Goal: Entertainment & Leisure: Consume media (video, audio)

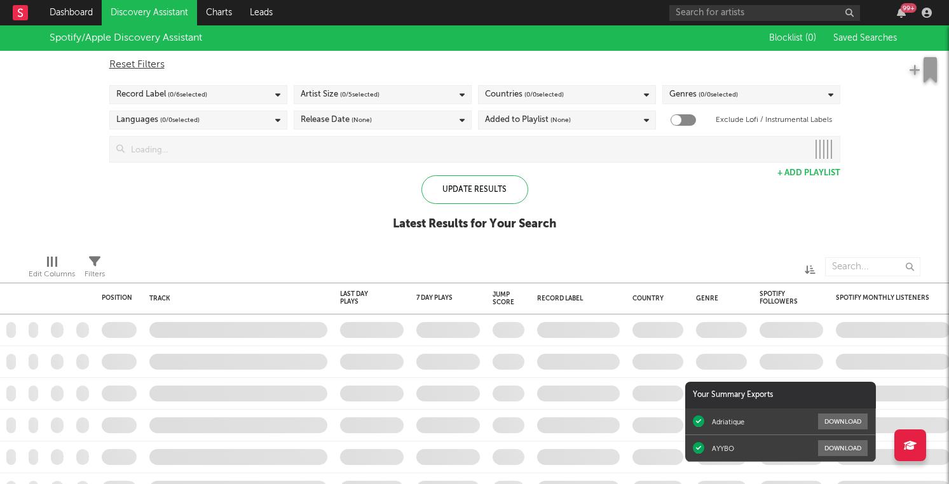
checkbox input "true"
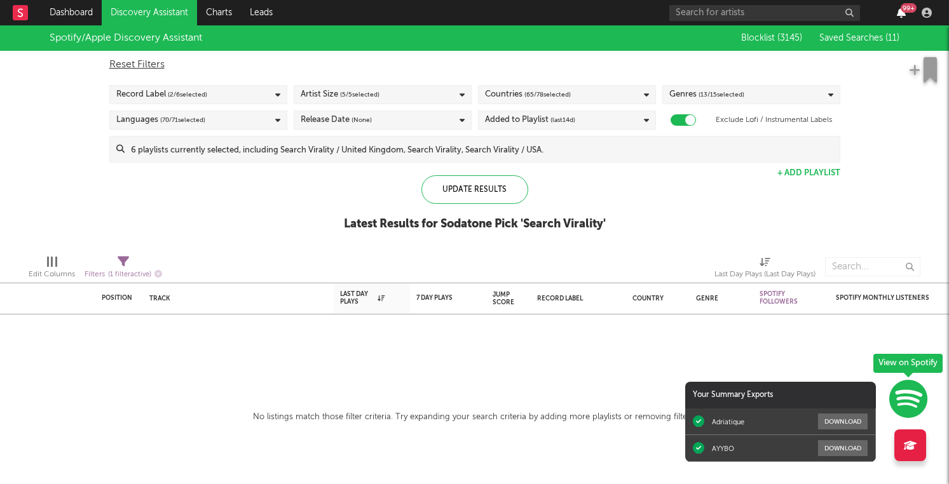
click at [901, 15] on icon "button" at bounding box center [900, 13] width 9 height 10
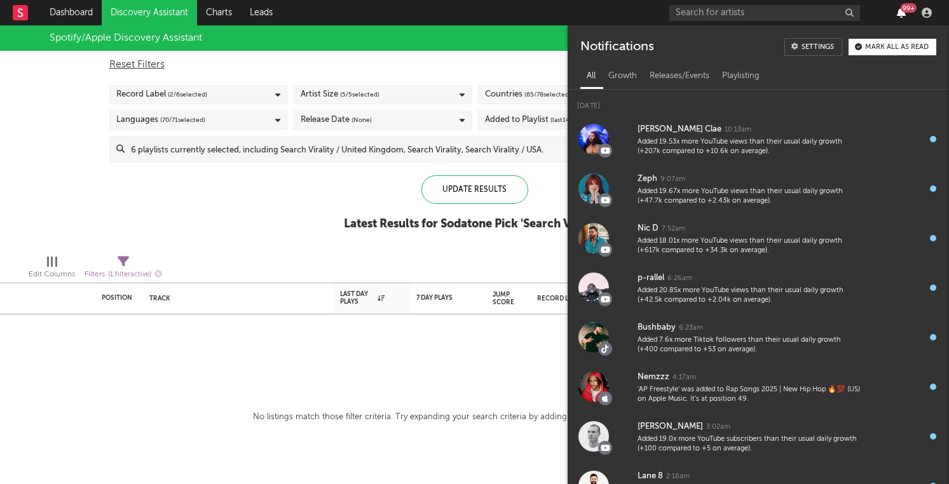
click at [901, 15] on icon "button" at bounding box center [900, 13] width 9 height 10
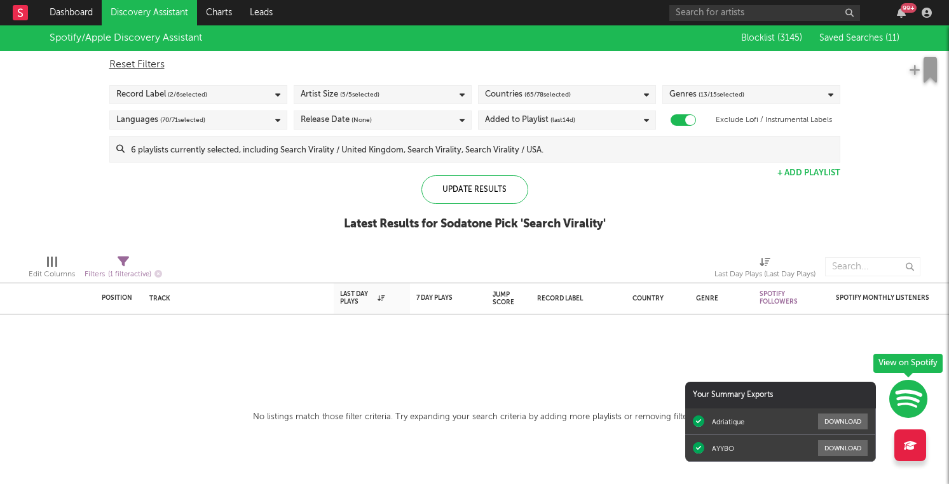
click at [868, 37] on span "Saved Searches ( 11 )" at bounding box center [859, 38] width 80 height 9
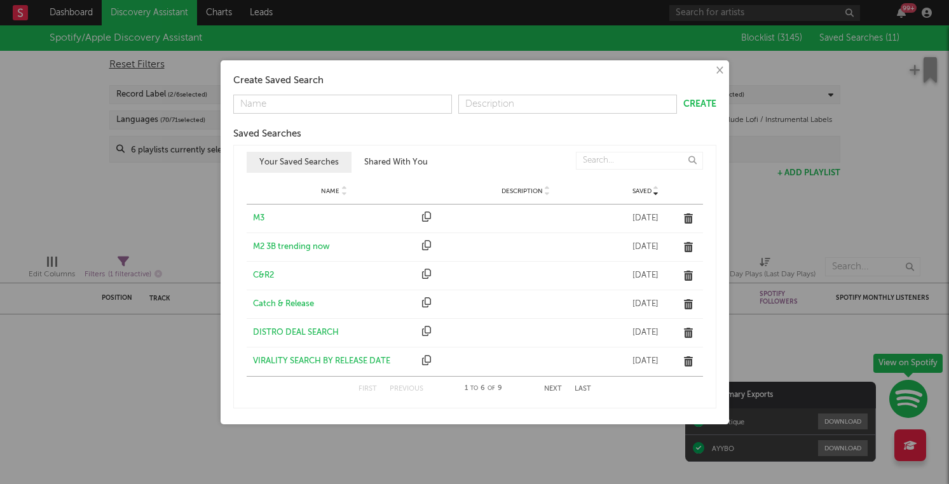
click at [719, 68] on button "×" at bounding box center [719, 71] width 14 height 14
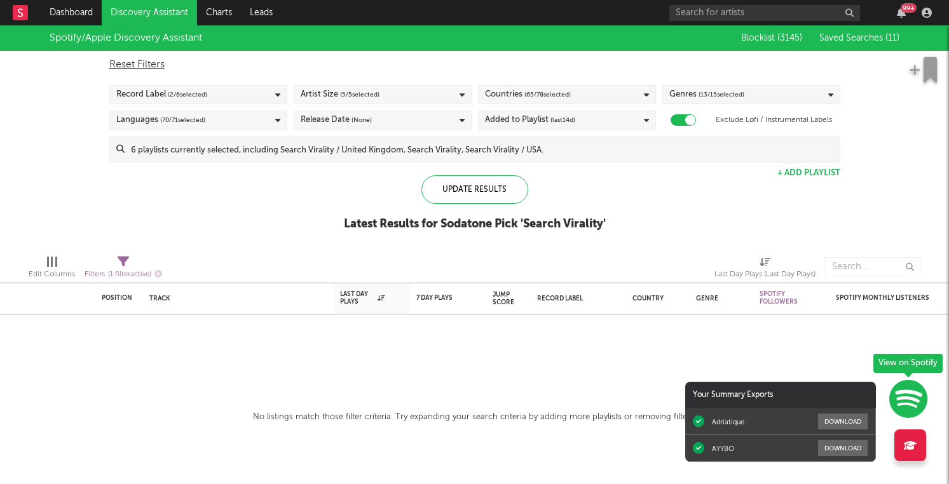
click at [142, 20] on link "Discovery Assistant" at bounding box center [149, 12] width 95 height 25
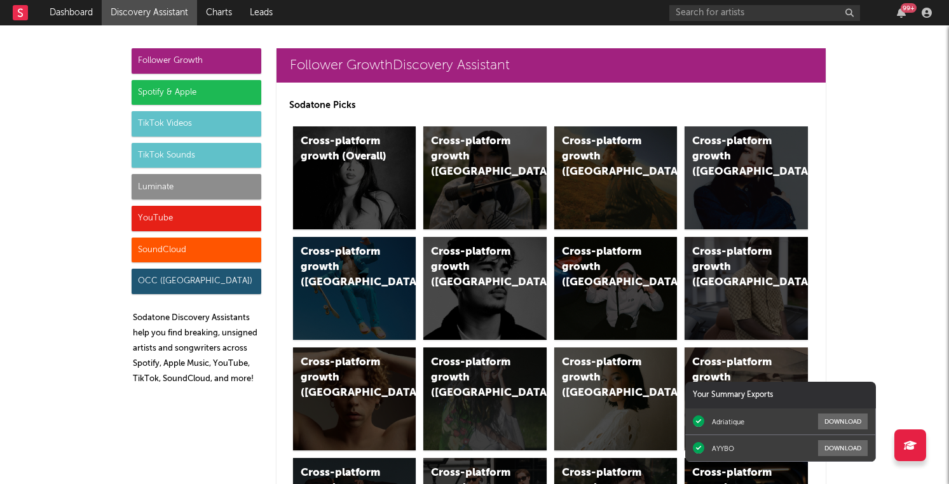
click at [227, 92] on div "Spotify & Apple" at bounding box center [197, 92] width 130 height 25
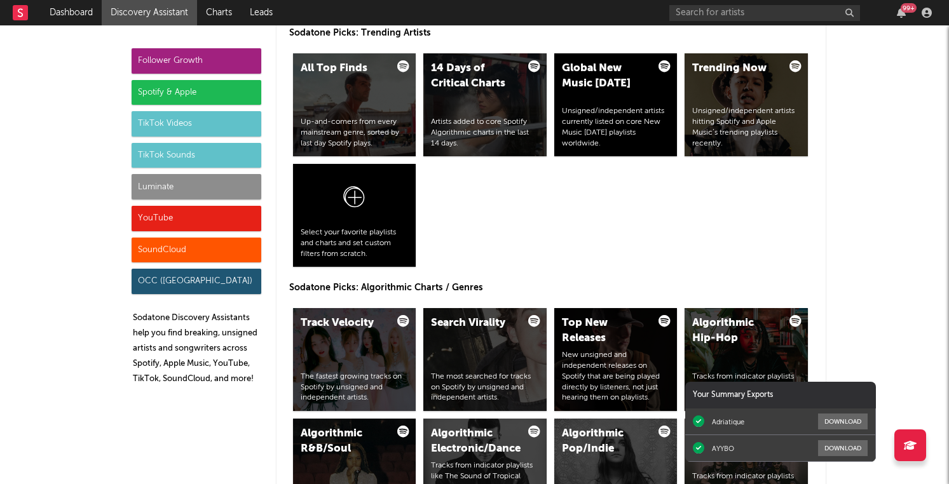
scroll to position [1383, 0]
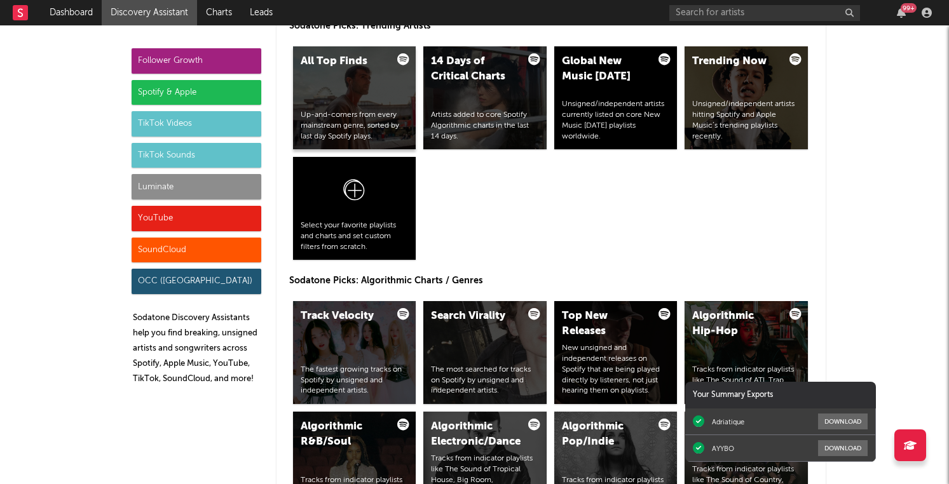
click at [353, 101] on div "All Top Finds Up-and-comers from every mainstream genre, sorted by last day Spo…" at bounding box center [354, 97] width 123 height 103
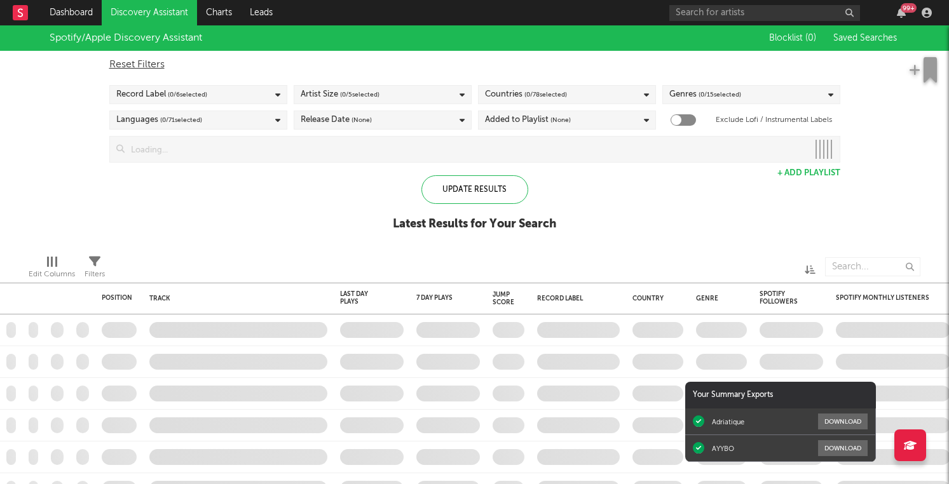
checkbox input "true"
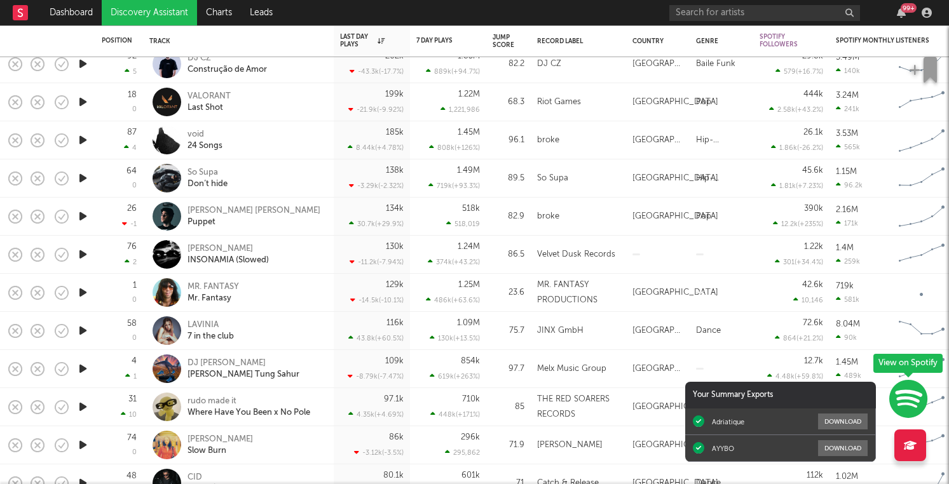
click at [498, 184] on div "89.5" at bounding box center [508, 178] width 32 height 15
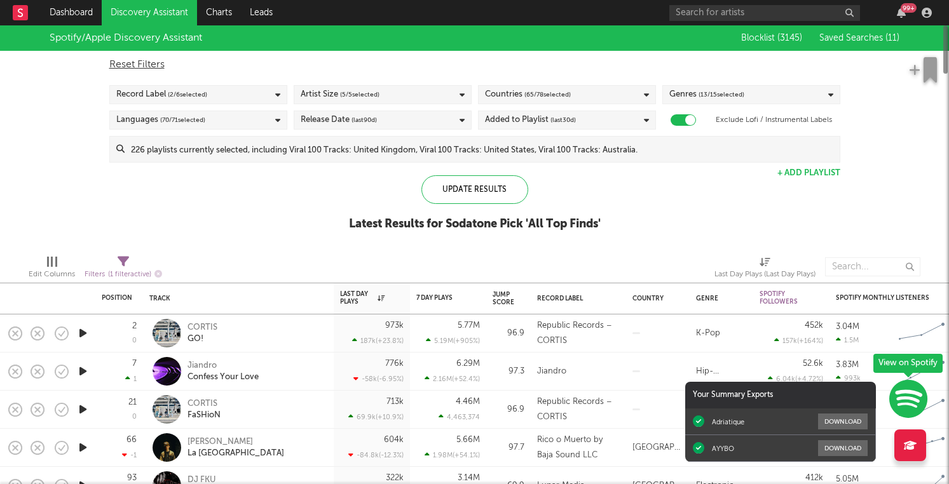
select select "1w"
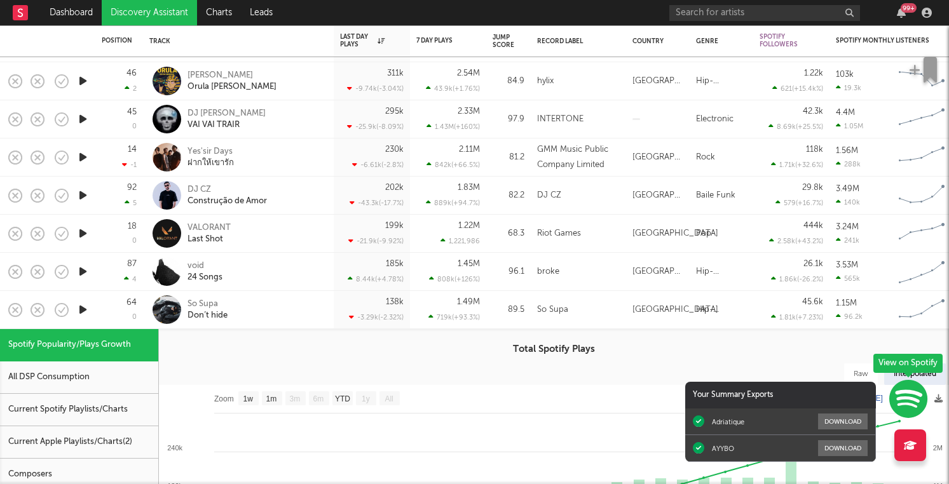
click at [288, 308] on div "So Supa Don’t hide" at bounding box center [255, 310] width 137 height 23
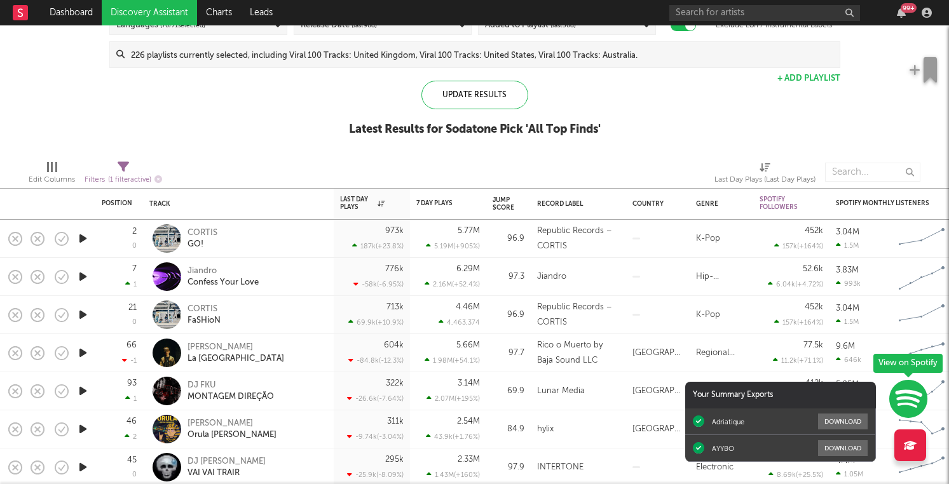
click at [84, 237] on icon "button" at bounding box center [82, 239] width 13 height 16
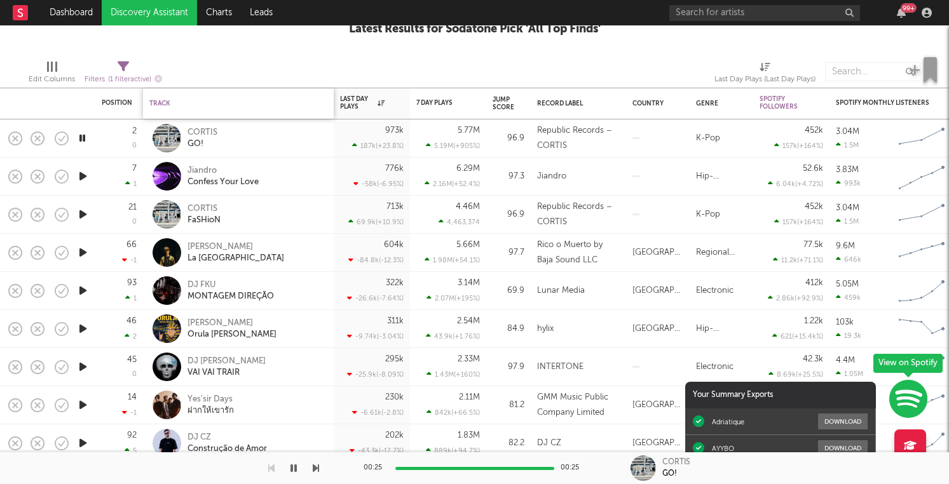
click at [307, 104] on div "Track" at bounding box center [235, 104] width 172 height 8
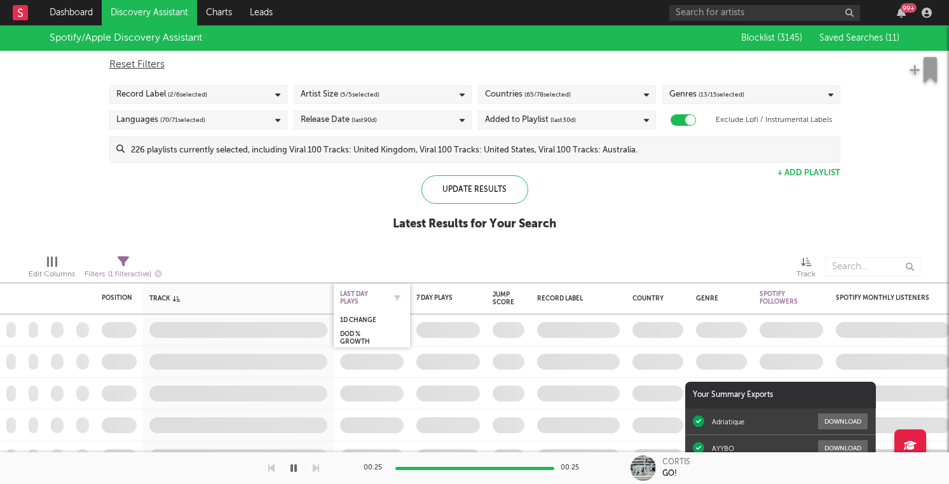
click at [358, 297] on div "Last Day Plays" at bounding box center [362, 297] width 44 height 15
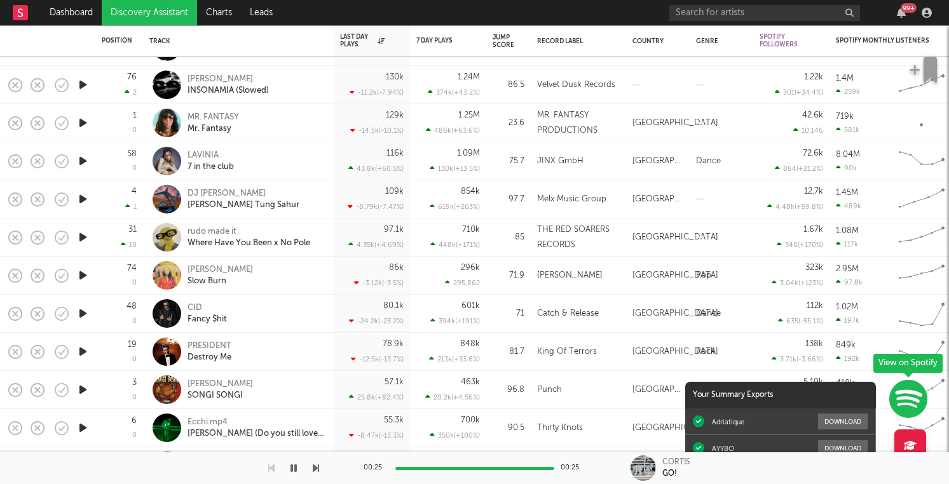
click at [86, 243] on icon "button" at bounding box center [82, 237] width 13 height 16
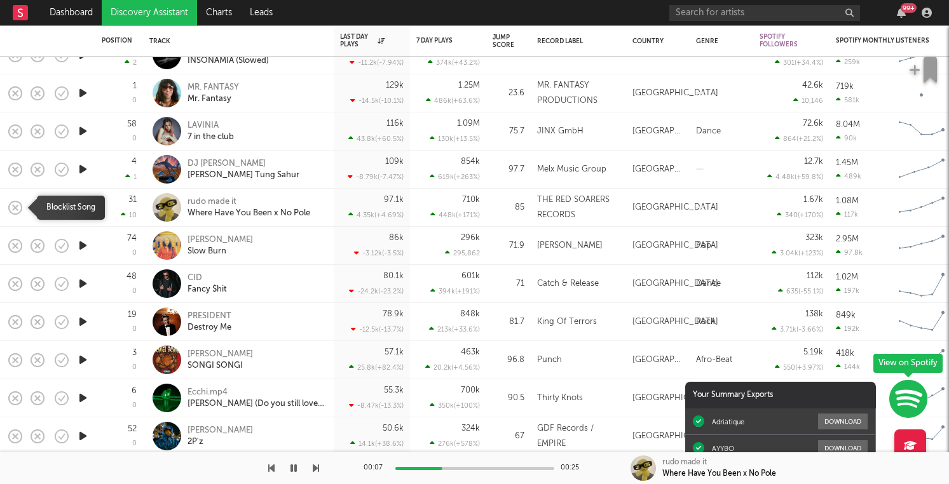
click at [15, 207] on rect "button" at bounding box center [15, 207] width 5 height 5
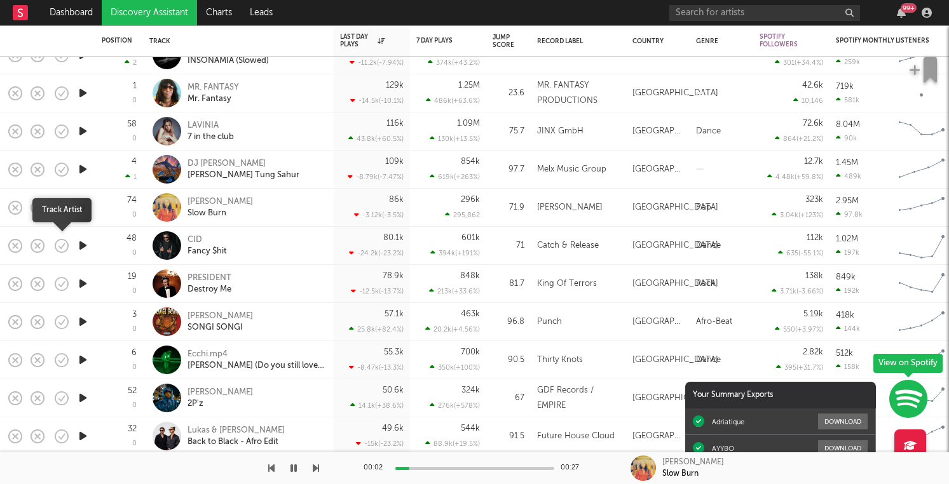
click at [57, 244] on icon "button" at bounding box center [62, 246] width 18 height 18
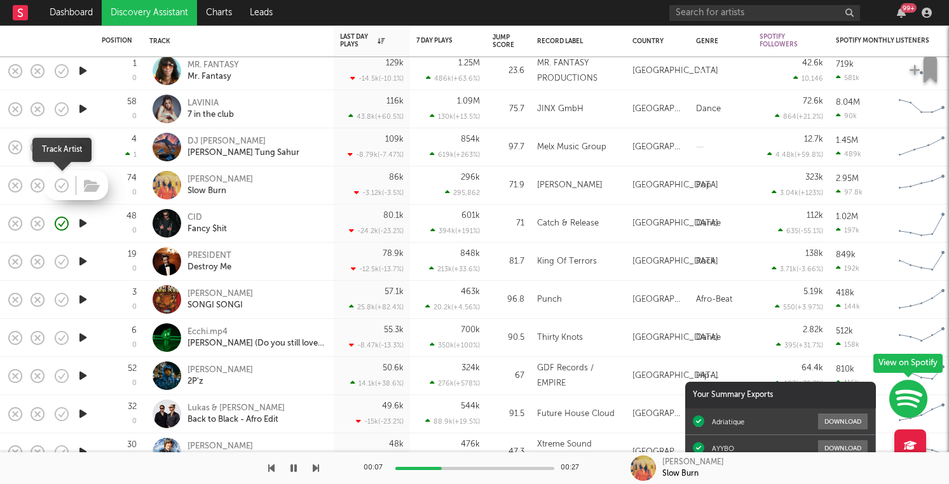
click at [61, 187] on icon "button" at bounding box center [63, 185] width 4 height 5
click at [81, 267] on icon "button" at bounding box center [82, 261] width 13 height 16
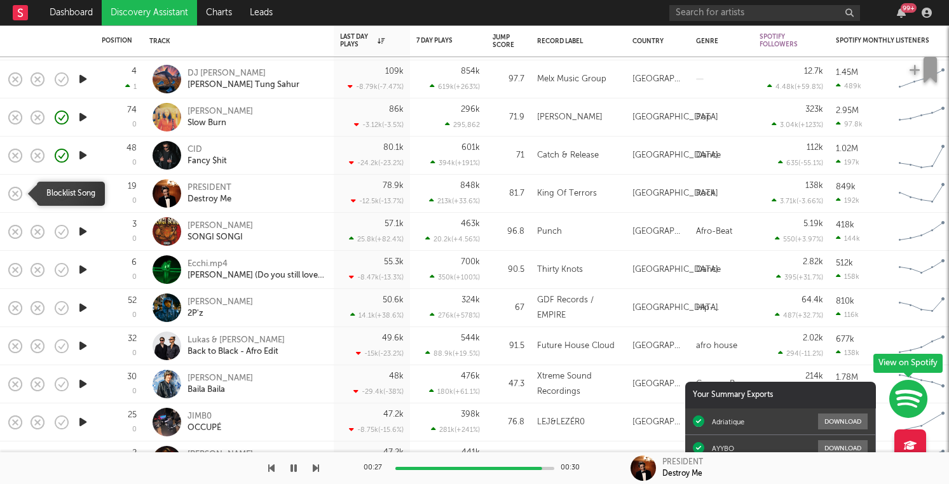
click at [13, 194] on rect "button" at bounding box center [15, 193] width 5 height 5
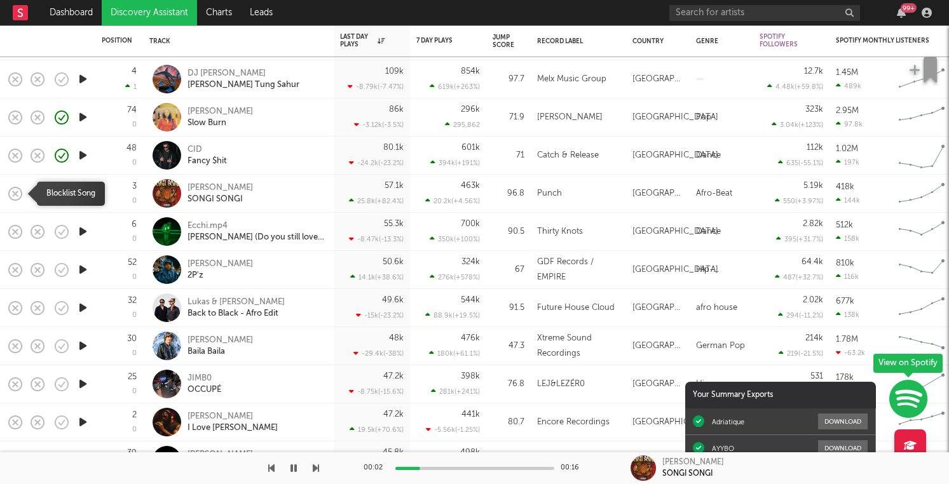
click at [19, 193] on icon "button" at bounding box center [15, 194] width 18 height 18
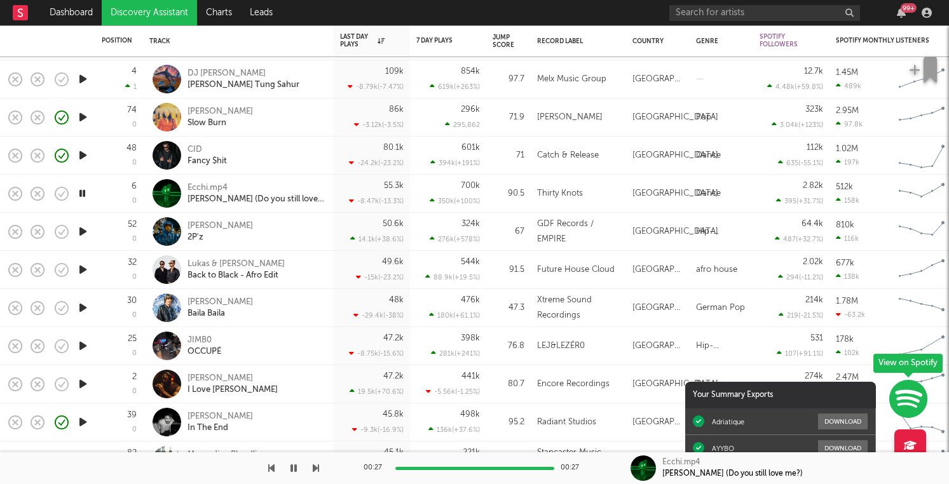
click at [83, 231] on icon "button" at bounding box center [82, 232] width 13 height 16
click at [83, 267] on icon "button" at bounding box center [82, 270] width 13 height 16
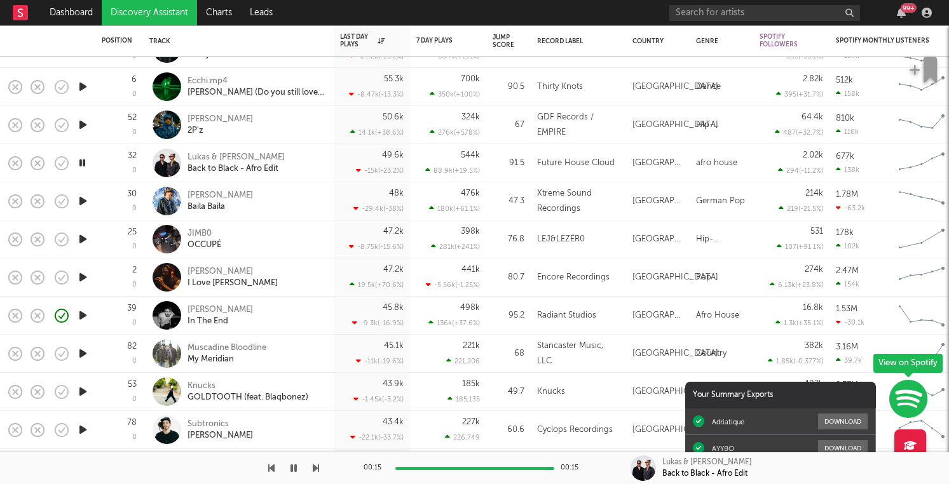
click at [82, 199] on icon "button" at bounding box center [82, 201] width 13 height 16
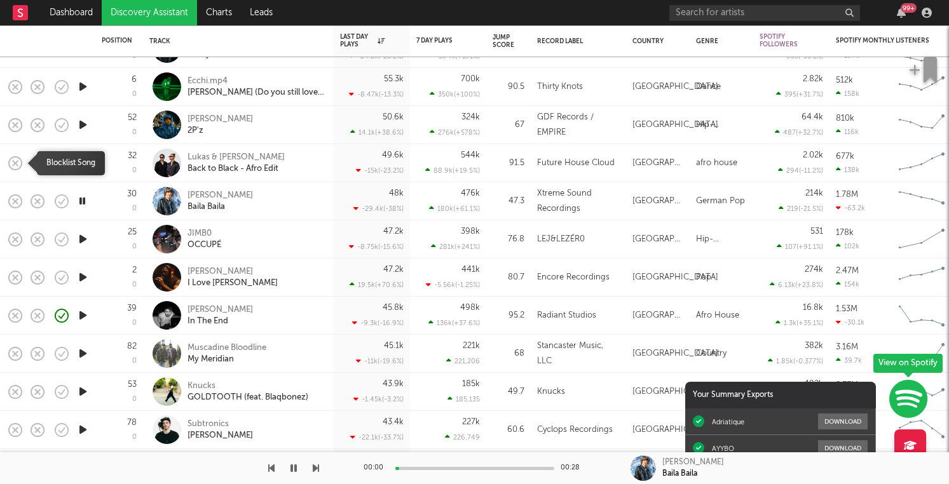
click at [15, 161] on icon "button" at bounding box center [15, 163] width 18 height 18
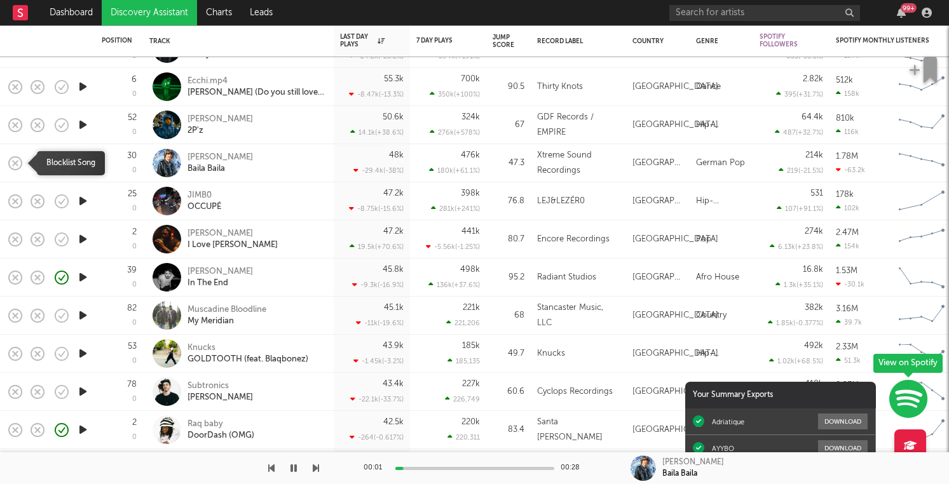
click at [15, 161] on icon "button" at bounding box center [15, 163] width 18 height 18
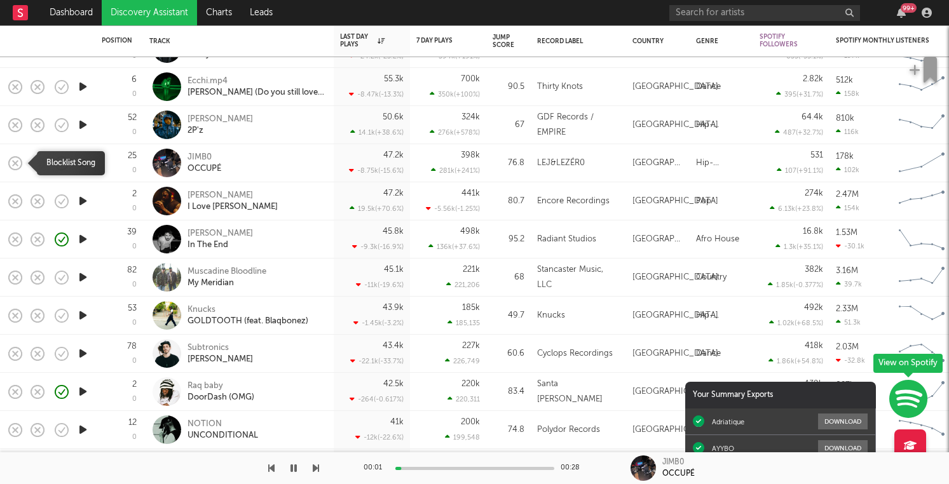
click at [15, 161] on icon "button" at bounding box center [15, 163] width 18 height 18
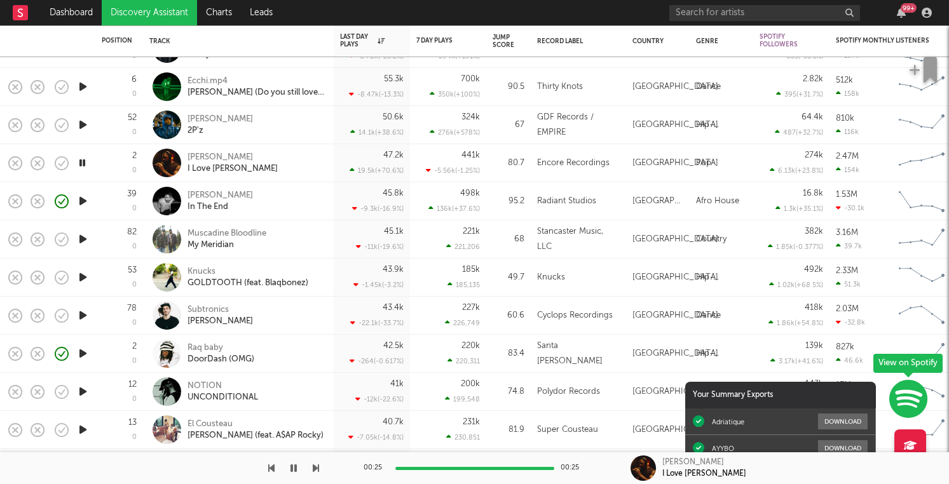
click at [90, 241] on icon "button" at bounding box center [82, 239] width 13 height 16
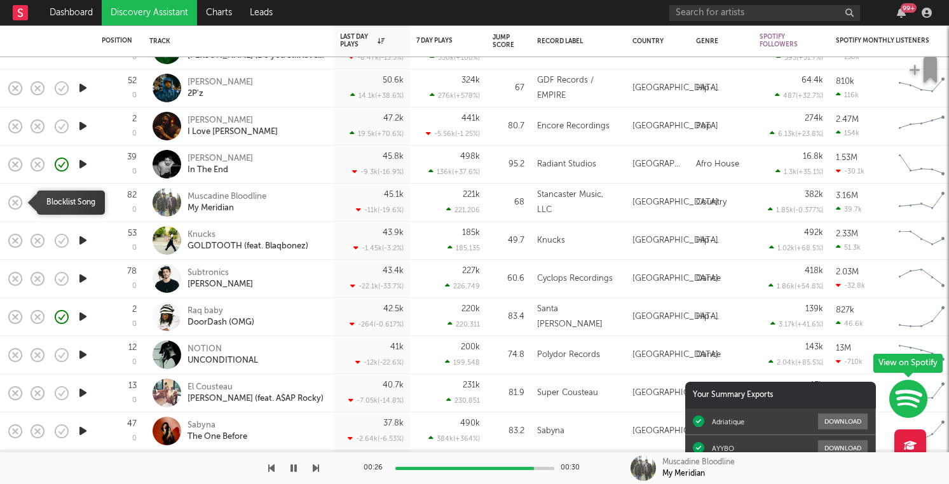
click at [10, 201] on icon "button" at bounding box center [15, 203] width 18 height 18
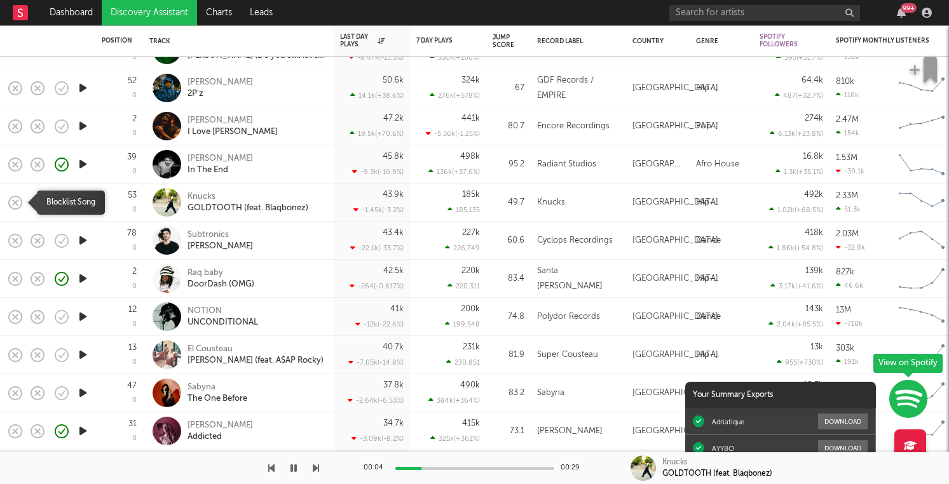
click at [15, 200] on icon "button" at bounding box center [15, 203] width 18 height 18
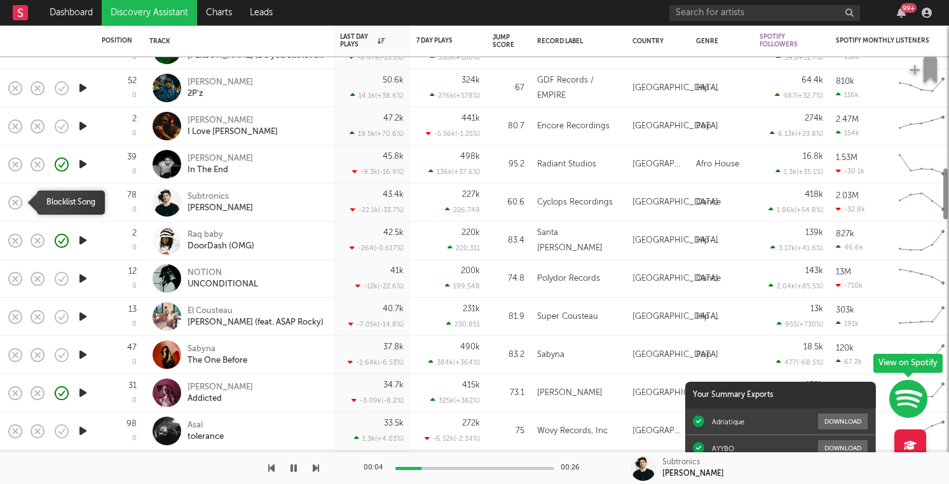
click at [15, 200] on icon "button" at bounding box center [15, 203] width 18 height 18
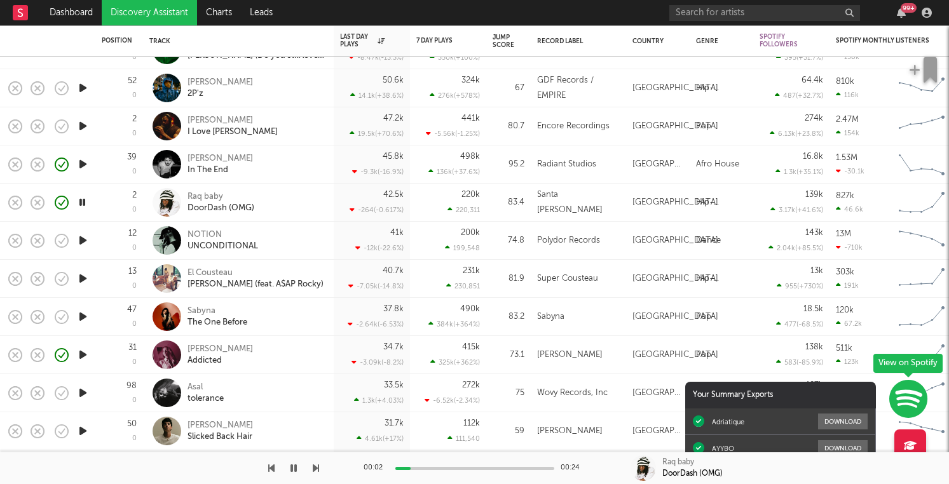
click at [80, 235] on icon "button" at bounding box center [82, 241] width 13 height 16
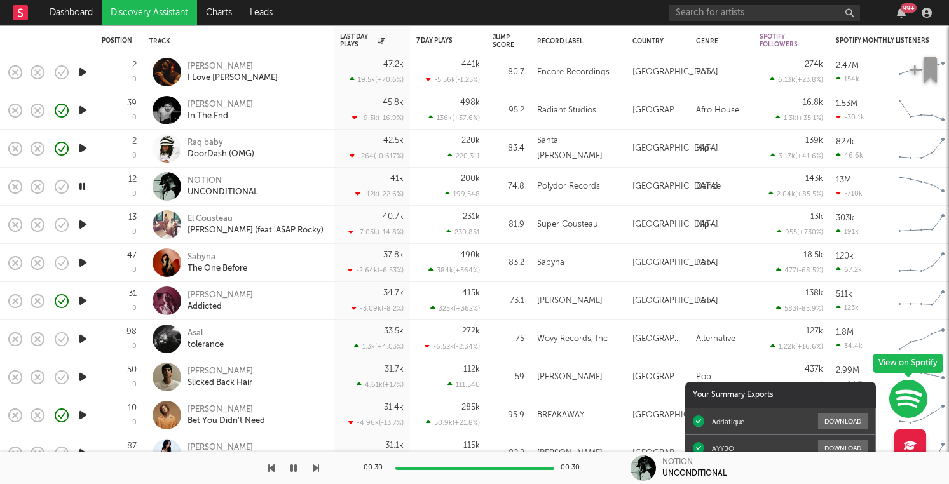
click at [81, 227] on icon "button" at bounding box center [82, 225] width 13 height 16
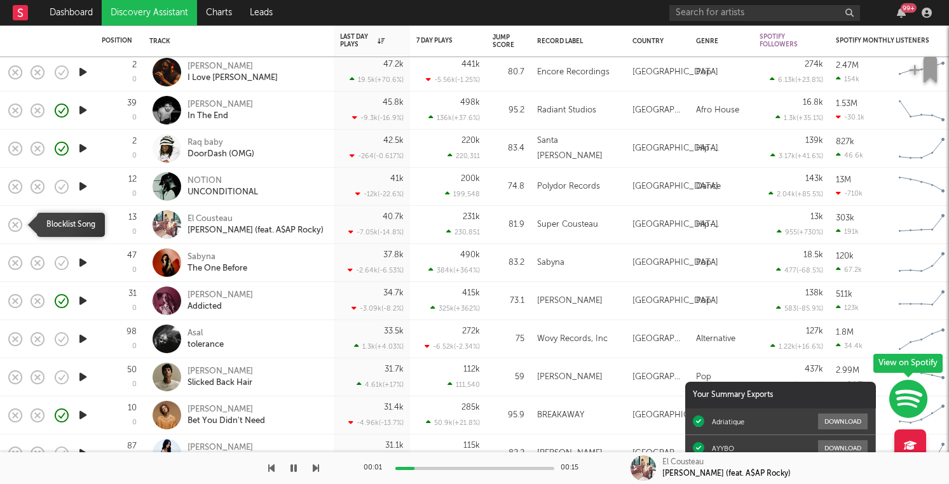
click at [20, 224] on icon "button" at bounding box center [15, 225] width 18 height 18
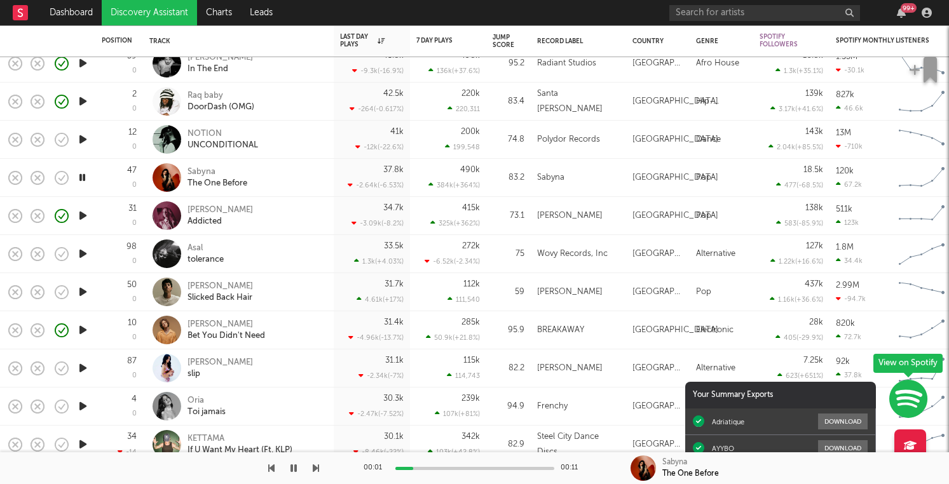
click at [83, 252] on icon "button" at bounding box center [82, 254] width 13 height 16
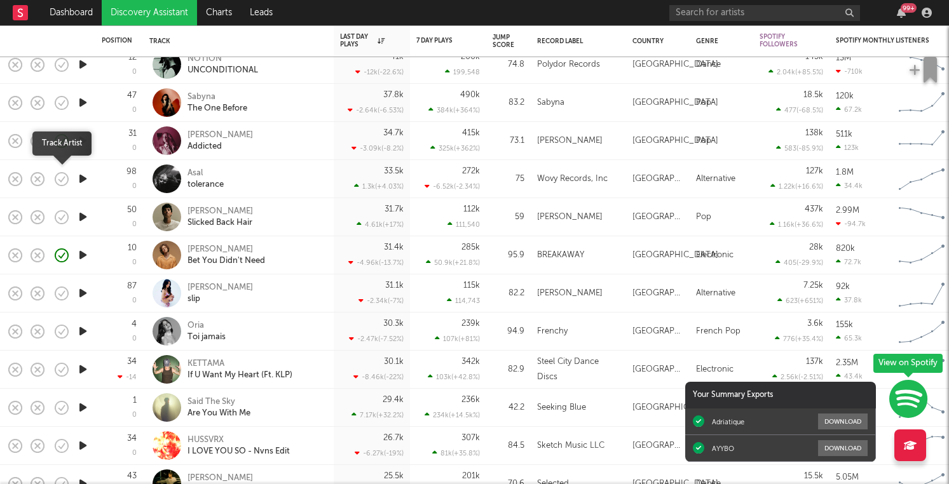
click at [64, 177] on icon "button" at bounding box center [63, 179] width 4 height 5
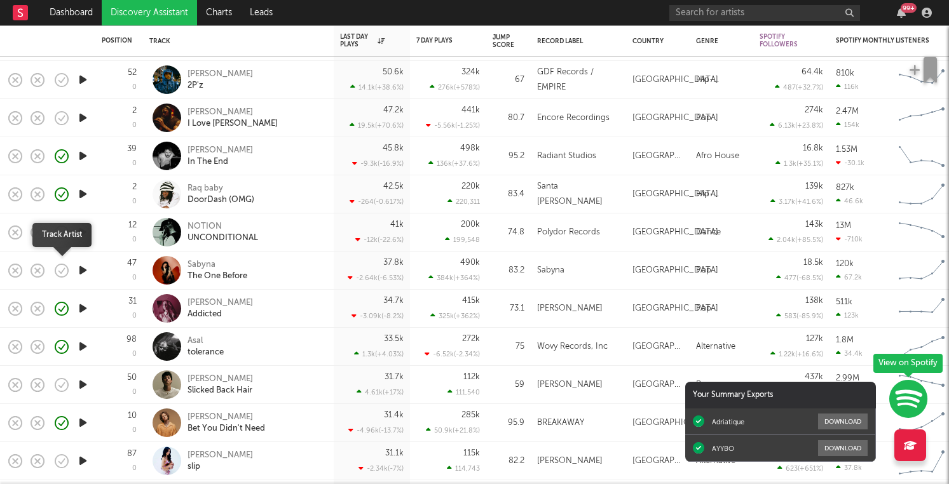
click at [62, 275] on icon "button" at bounding box center [62, 271] width 18 height 18
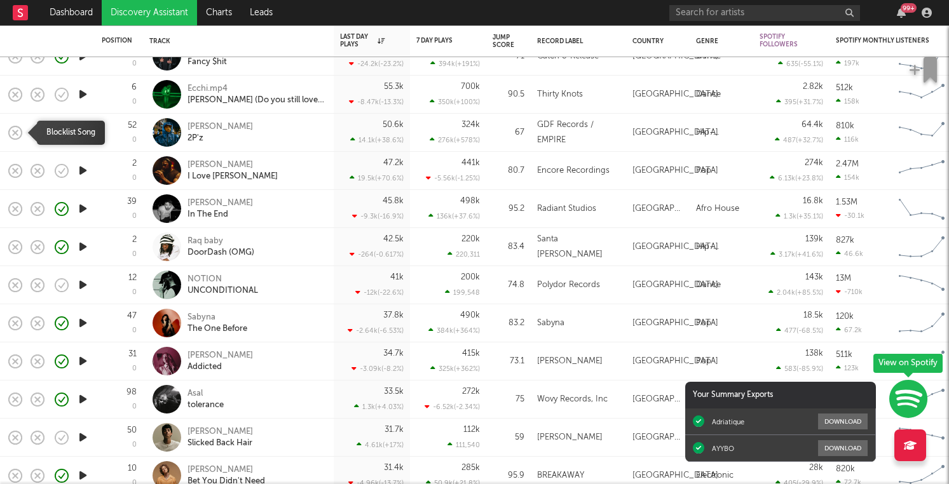
click at [13, 135] on icon "button" at bounding box center [15, 133] width 18 height 18
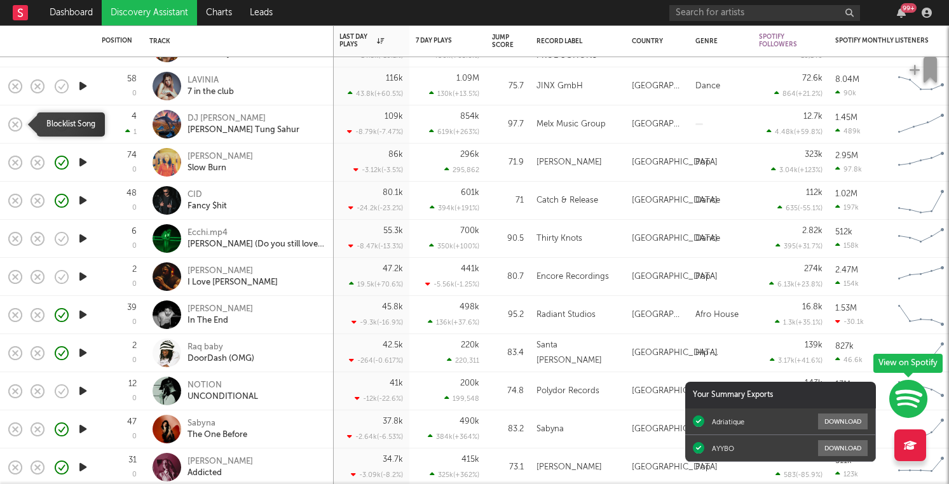
click at [15, 125] on rect "button" at bounding box center [15, 123] width 5 height 5
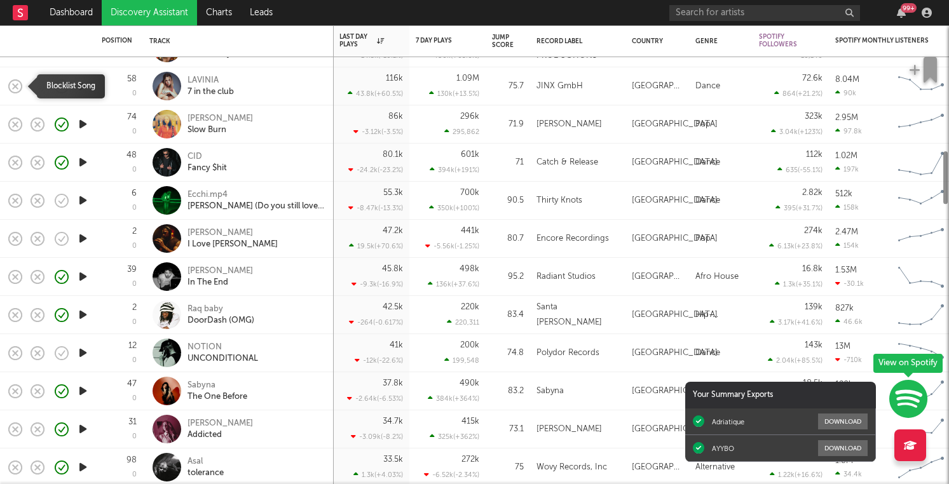
click at [15, 85] on rect "button" at bounding box center [15, 85] width 5 height 5
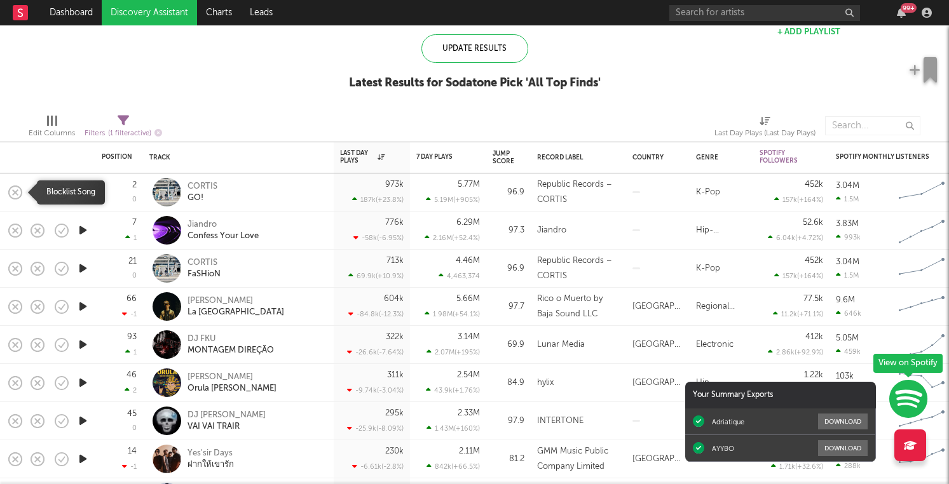
click at [15, 189] on icon "button" at bounding box center [15, 193] width 18 height 18
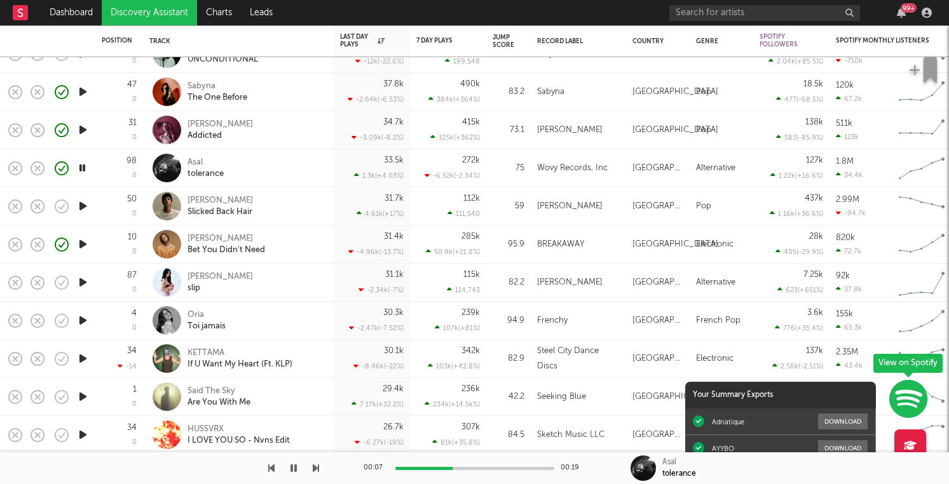
click at [84, 283] on icon "button" at bounding box center [82, 282] width 13 height 16
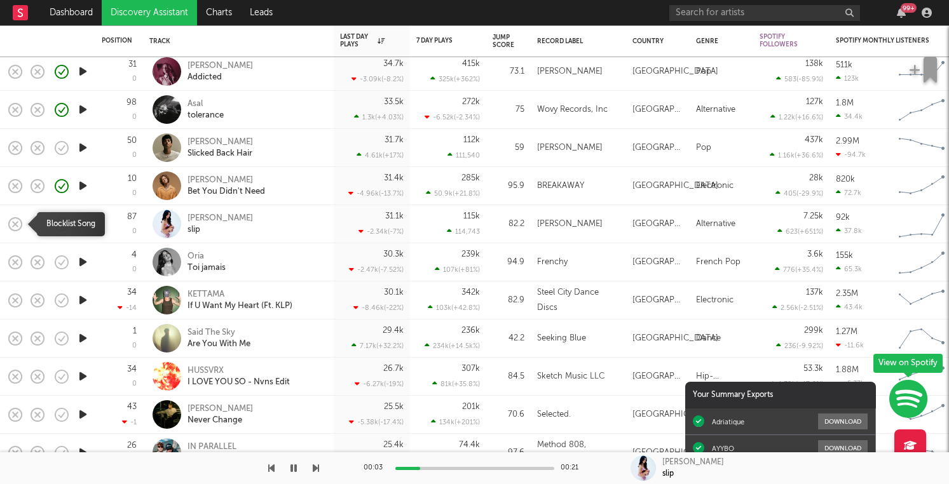
click at [14, 220] on icon "button" at bounding box center [15, 224] width 18 height 18
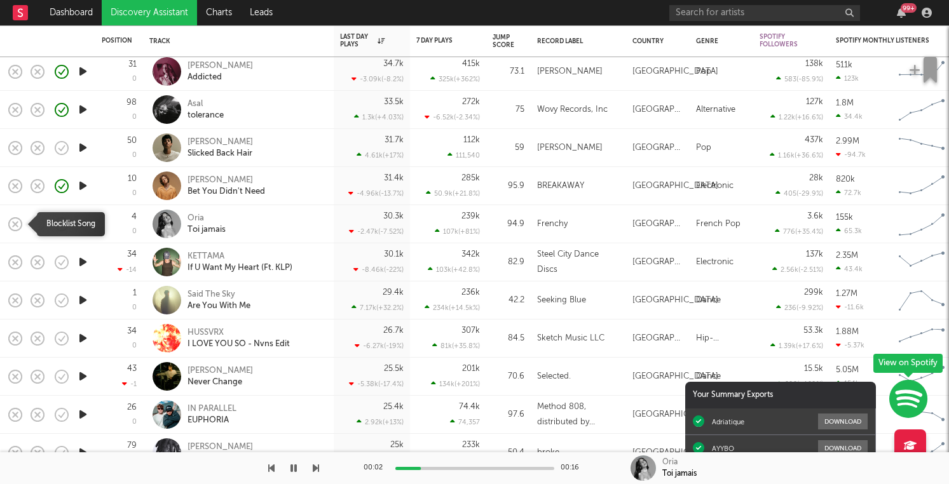
click at [15, 221] on icon "button" at bounding box center [15, 224] width 18 height 18
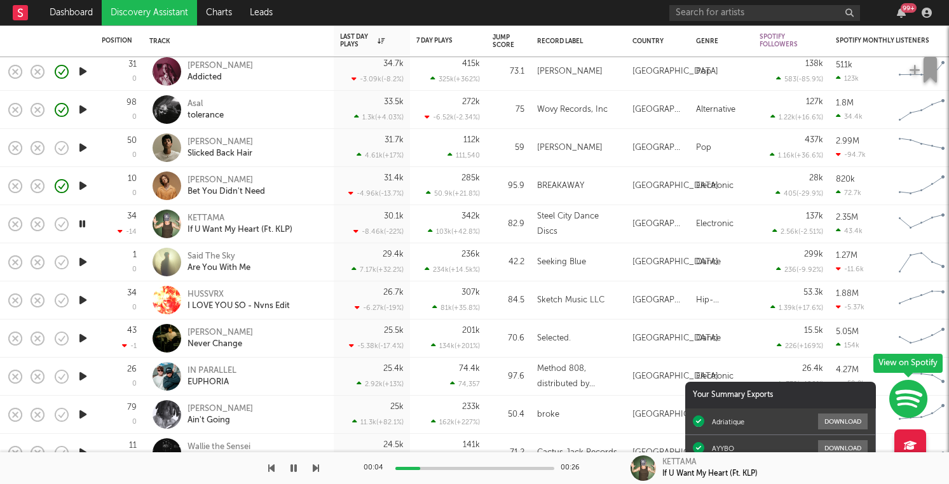
click at [84, 259] on icon "button" at bounding box center [82, 262] width 13 height 16
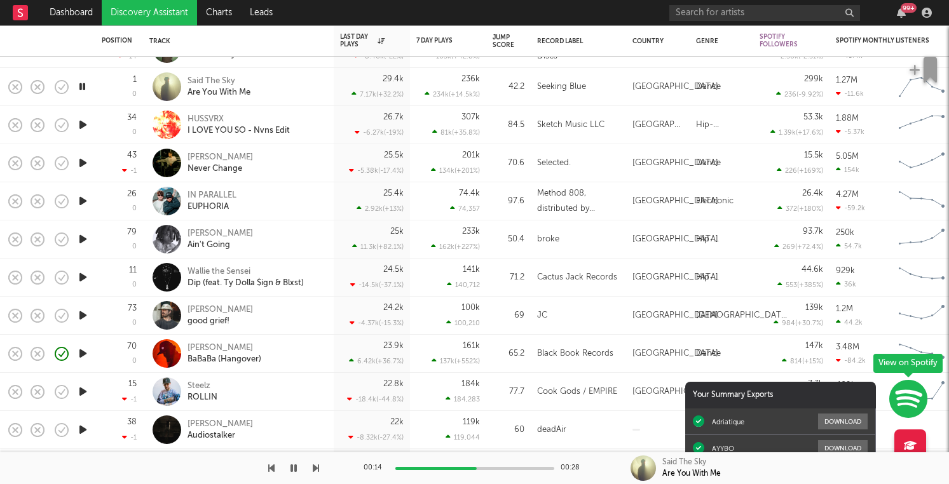
click at [84, 124] on icon "button" at bounding box center [82, 125] width 13 height 16
click at [18, 122] on rect "button" at bounding box center [15, 124] width 5 height 5
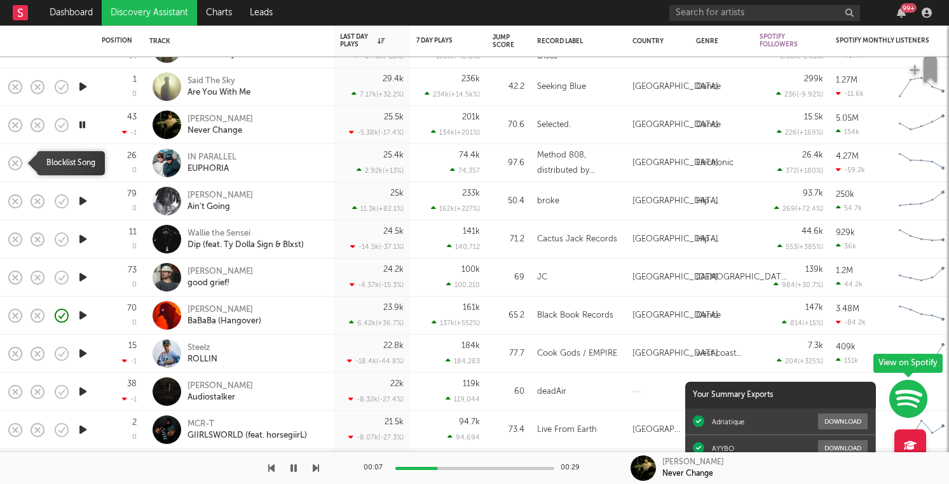
click at [18, 161] on icon "button" at bounding box center [15, 163] width 18 height 18
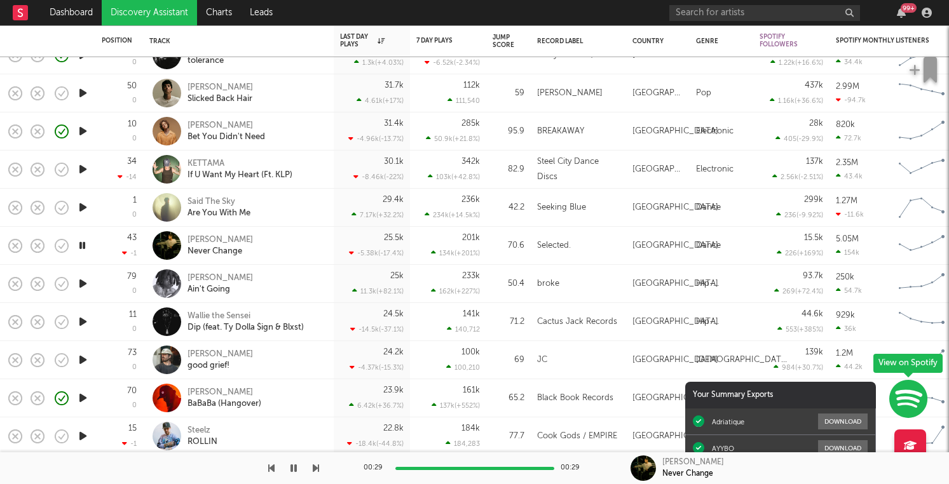
click at [86, 279] on icon "button" at bounding box center [82, 284] width 13 height 16
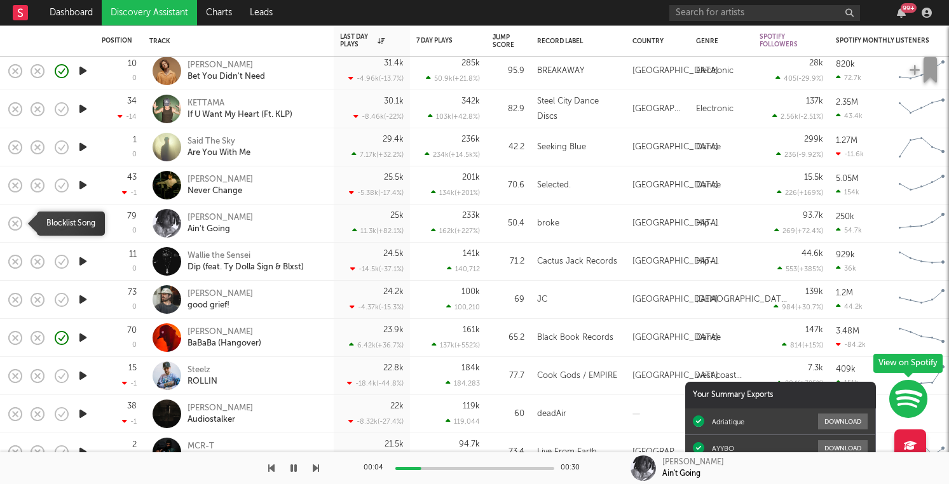
click at [13, 226] on rect "button" at bounding box center [15, 222] width 5 height 5
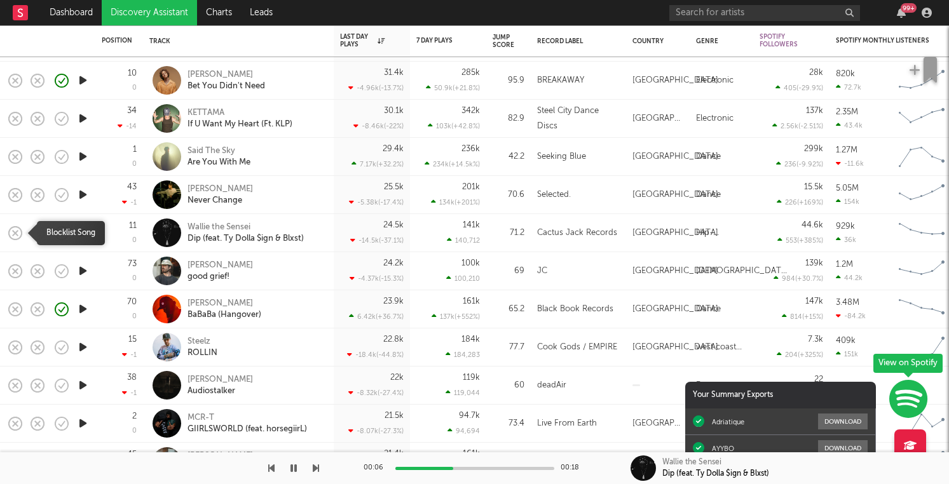
click at [20, 233] on icon "button" at bounding box center [15, 233] width 18 height 18
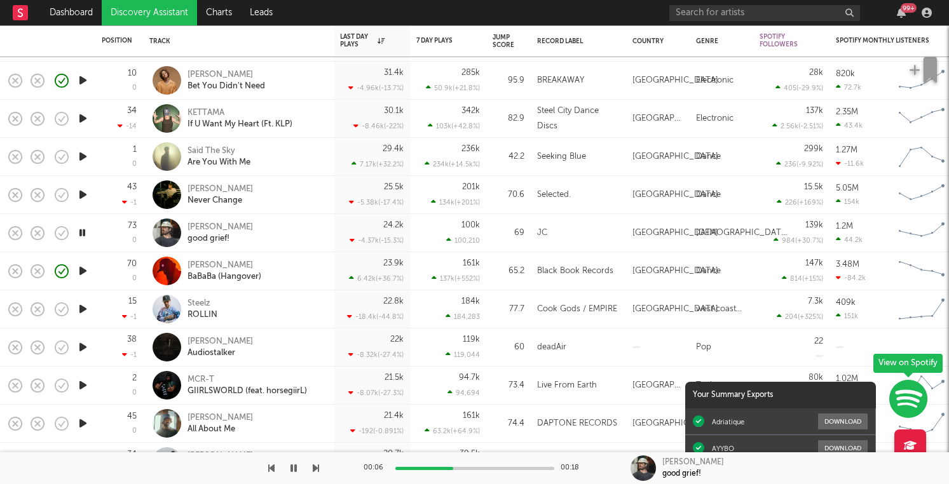
click at [83, 233] on icon "button" at bounding box center [82, 233] width 12 height 16
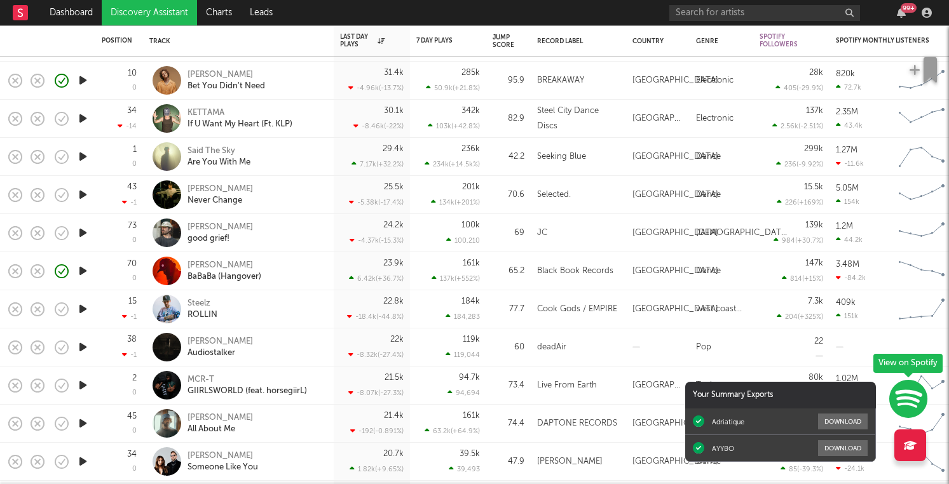
click at [83, 233] on icon "button" at bounding box center [82, 233] width 13 height 16
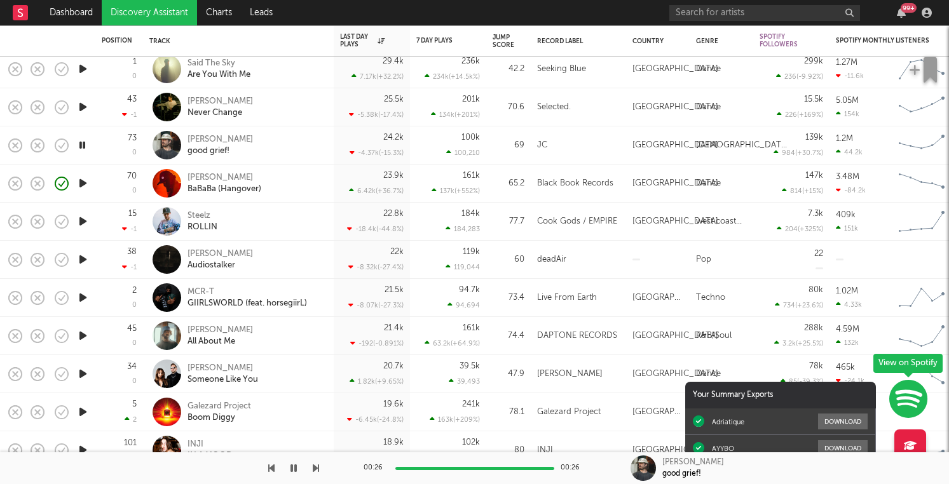
click at [84, 219] on icon "button" at bounding box center [82, 221] width 13 height 16
click at [81, 260] on icon "button" at bounding box center [82, 260] width 13 height 16
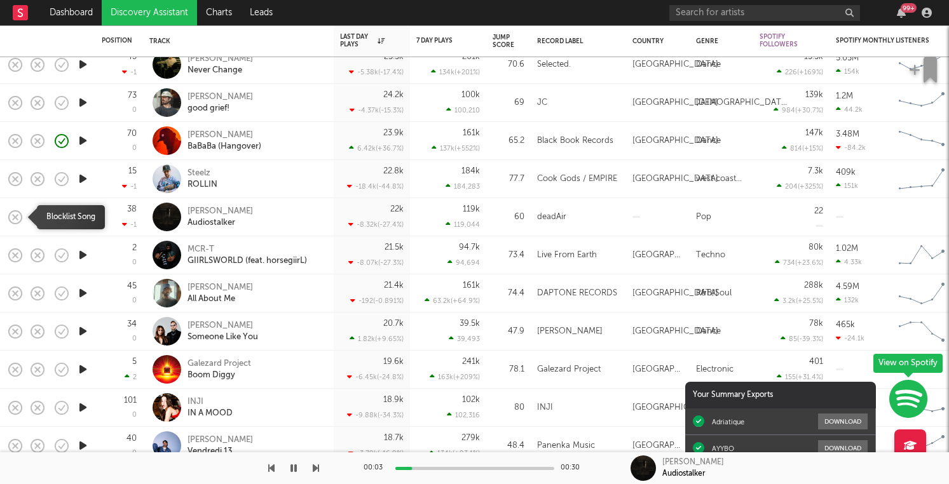
click at [13, 215] on rect "button" at bounding box center [15, 216] width 5 height 5
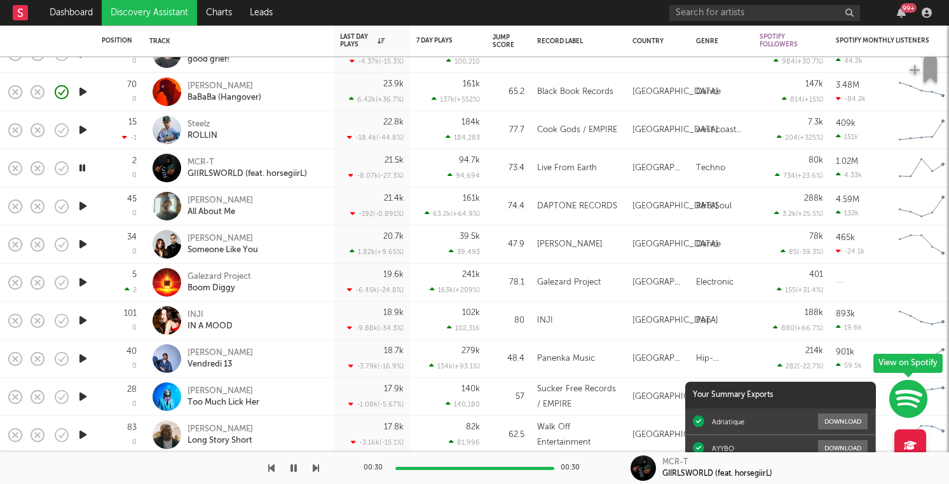
click at [78, 203] on icon "button" at bounding box center [82, 206] width 13 height 16
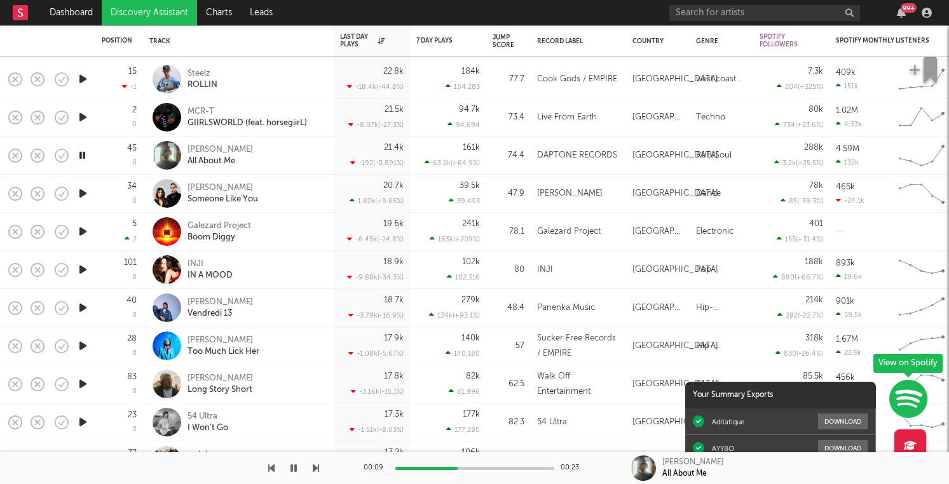
click at [85, 199] on icon "button" at bounding box center [82, 194] width 13 height 16
click at [83, 234] on icon "button" at bounding box center [82, 232] width 13 height 16
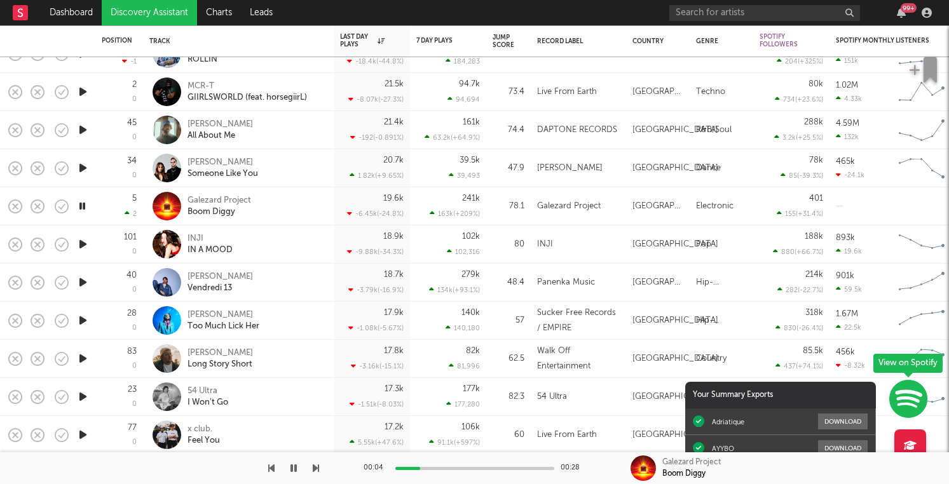
click at [13, 244] on icon "button" at bounding box center [15, 245] width 18 height 18
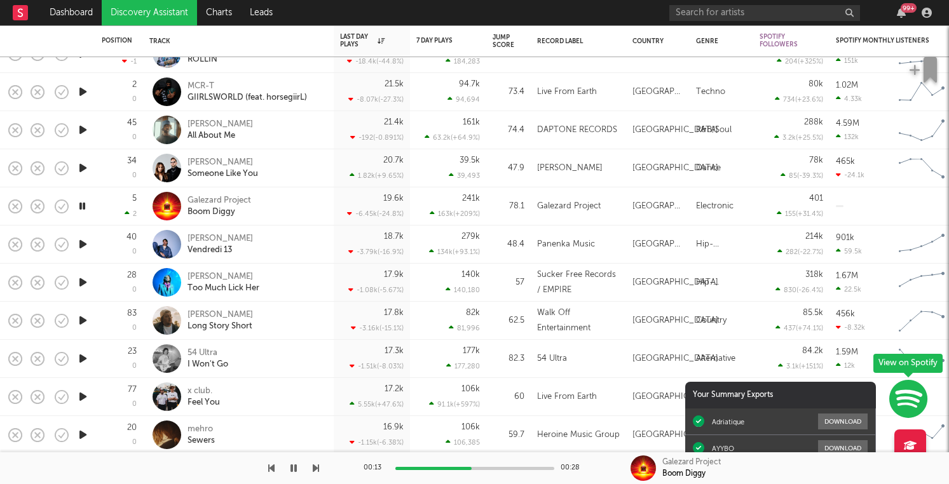
click at [86, 247] on icon "button" at bounding box center [82, 244] width 13 height 16
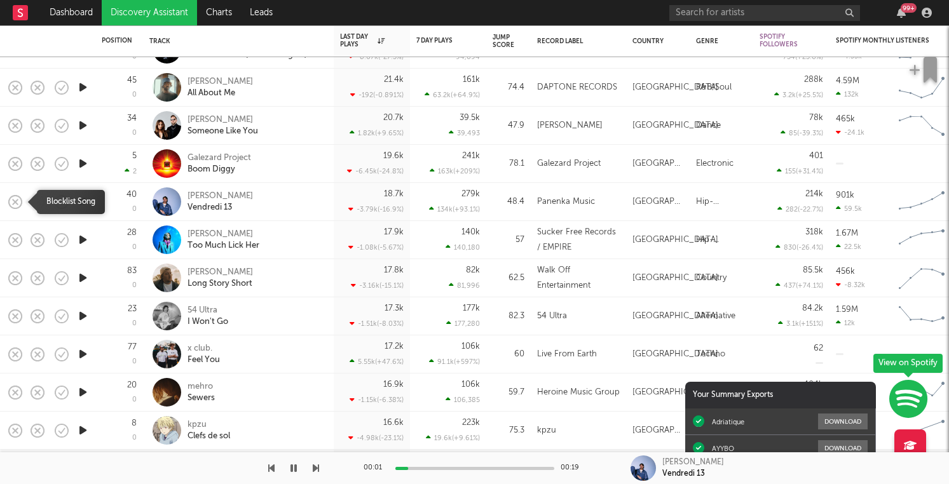
click at [12, 204] on icon "button" at bounding box center [15, 202] width 18 height 18
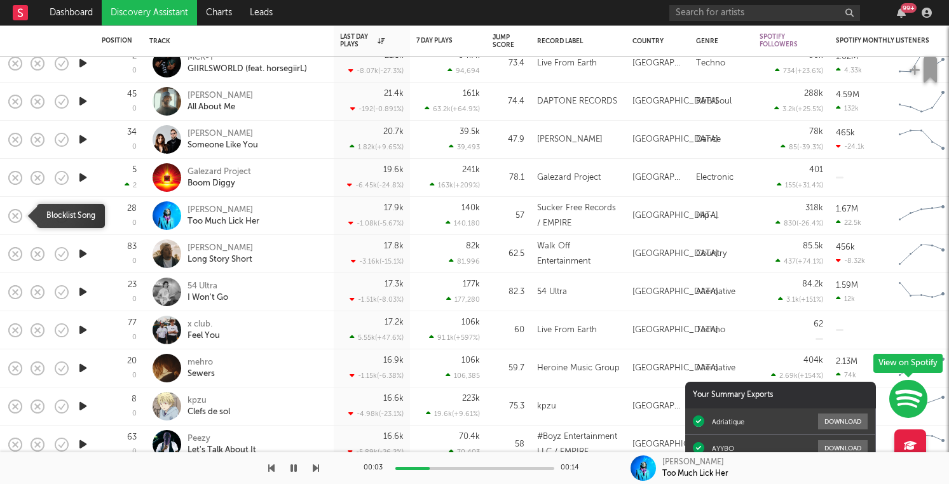
click at [14, 215] on rect "button" at bounding box center [15, 215] width 5 height 5
